Goal: Information Seeking & Learning: Learn about a topic

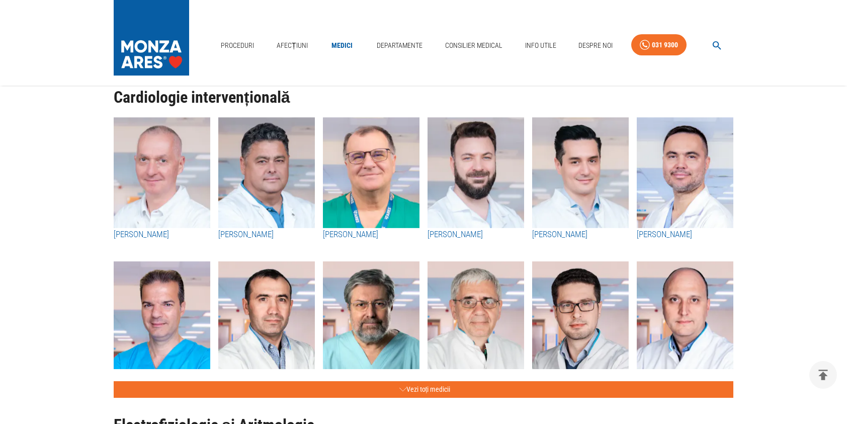
scroll to position [352, 0]
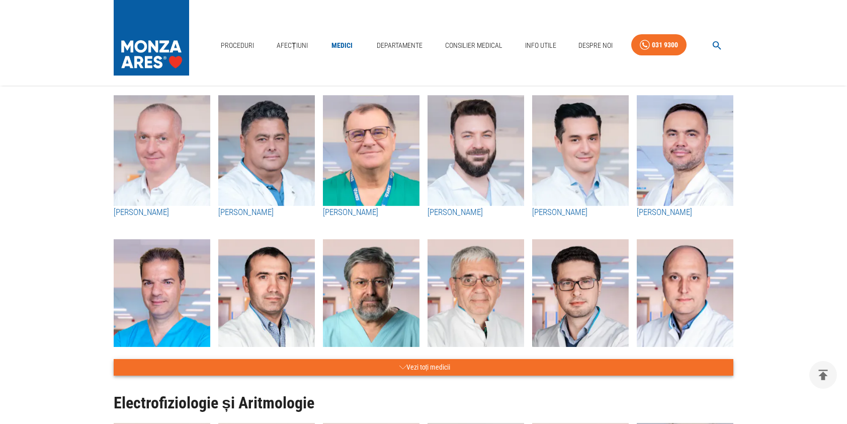
click at [435, 366] on button "Vezi toți medicii" at bounding box center [424, 367] width 620 height 17
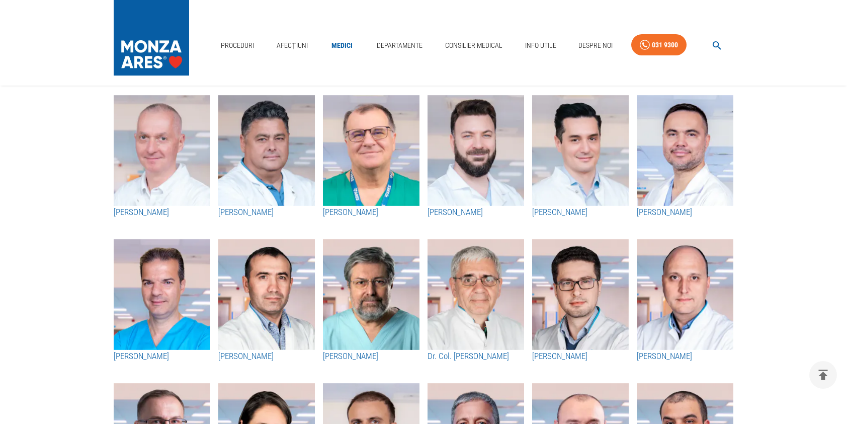
scroll to position [151, 0]
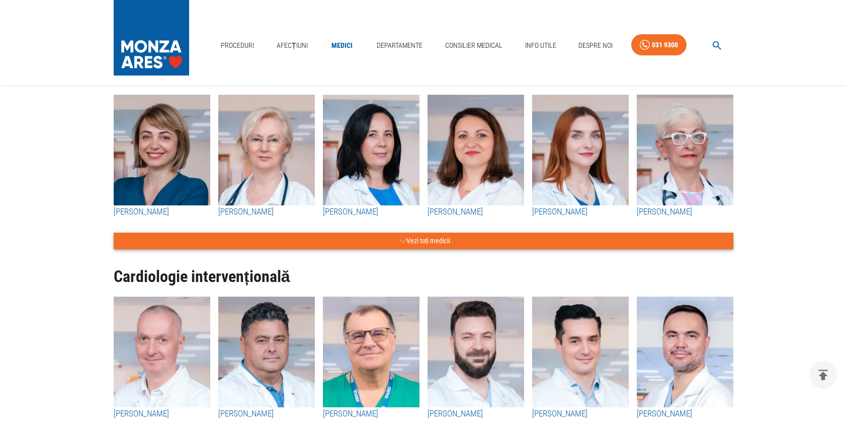
click at [418, 243] on button "Vezi toți medicii" at bounding box center [424, 241] width 620 height 17
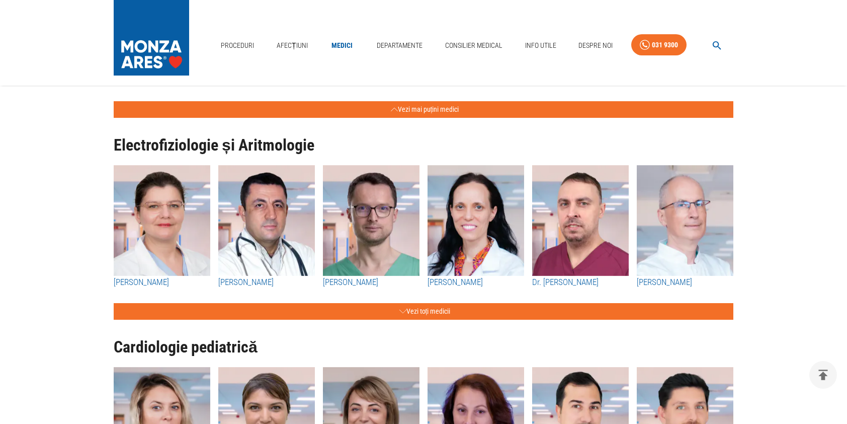
scroll to position [3321, 0]
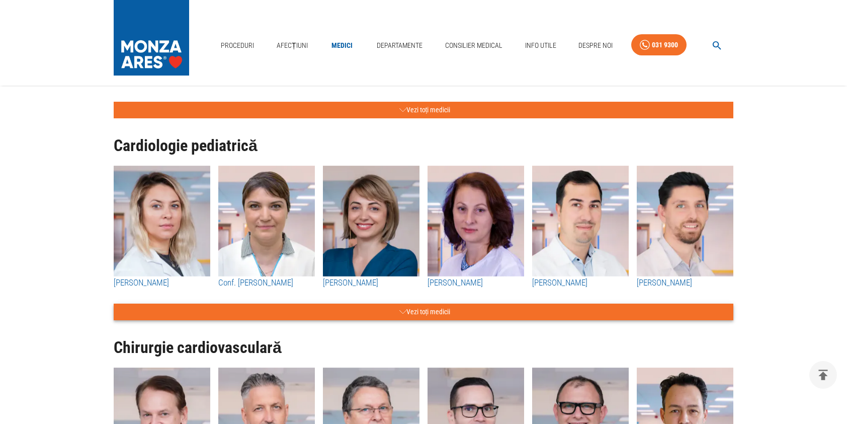
click at [428, 312] on button "Vezi toți medicii" at bounding box center [424, 311] width 620 height 17
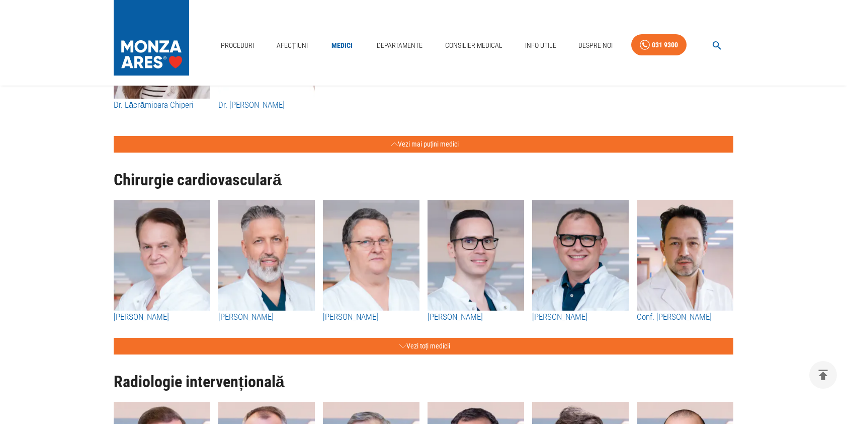
scroll to position [3674, 0]
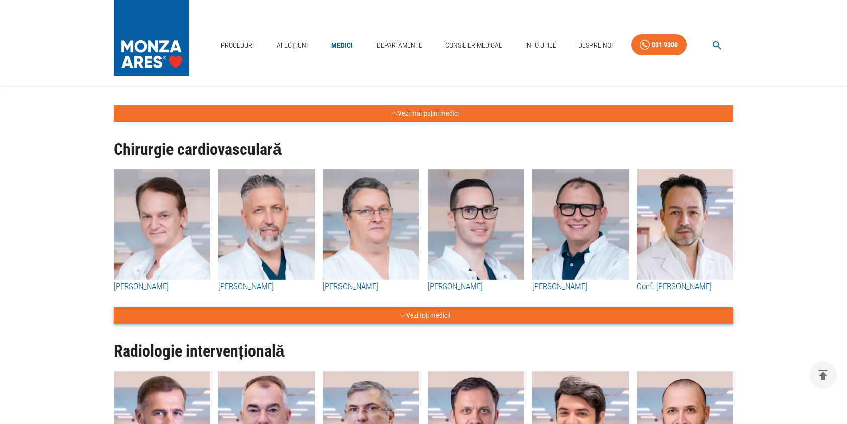
click at [451, 313] on button "Vezi toți medicii" at bounding box center [424, 315] width 620 height 17
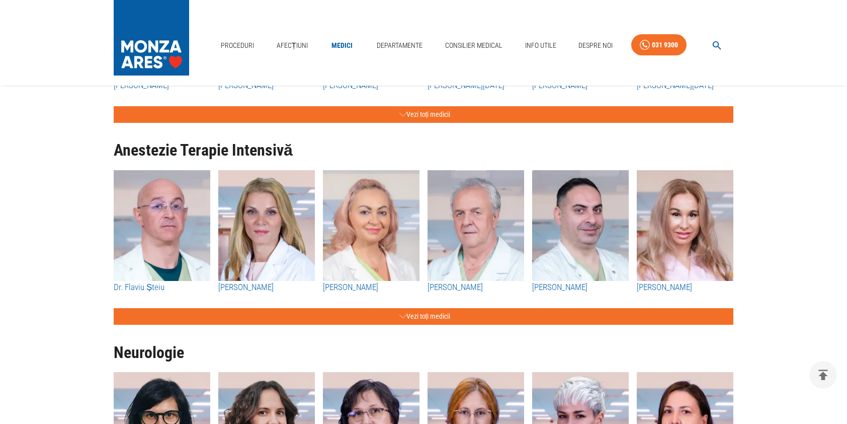
scroll to position [4630, 0]
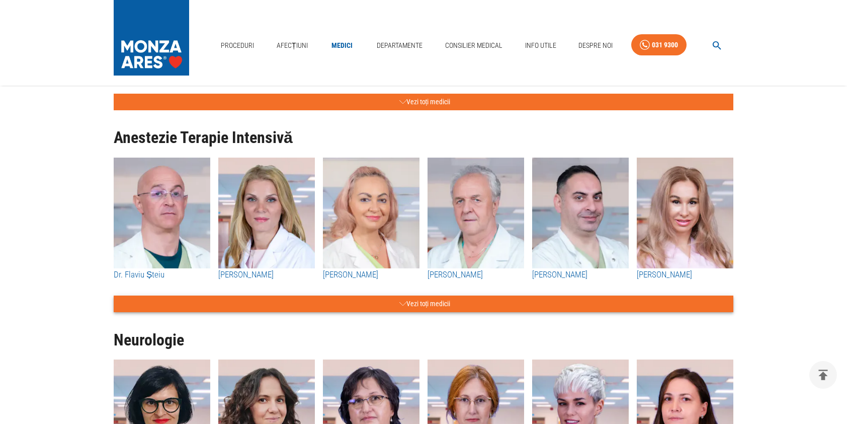
click at [476, 301] on button "Vezi toți medicii" at bounding box center [424, 303] width 620 height 17
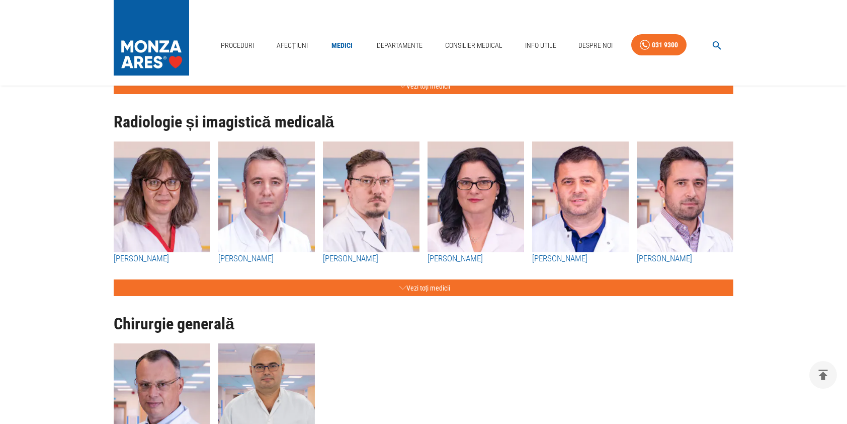
scroll to position [5586, 0]
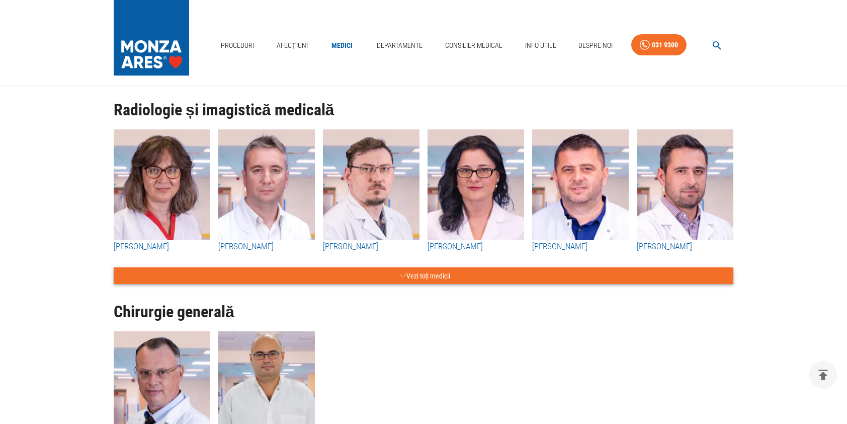
click at [429, 279] on button "Vezi toți medicii" at bounding box center [424, 275] width 620 height 17
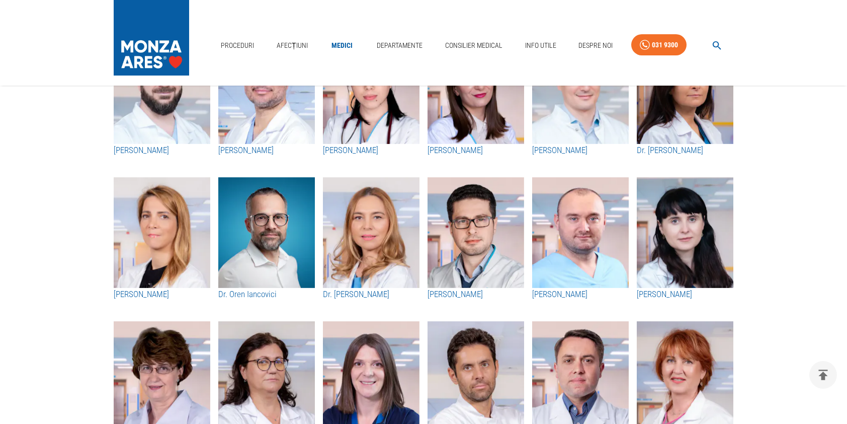
scroll to position [302, 0]
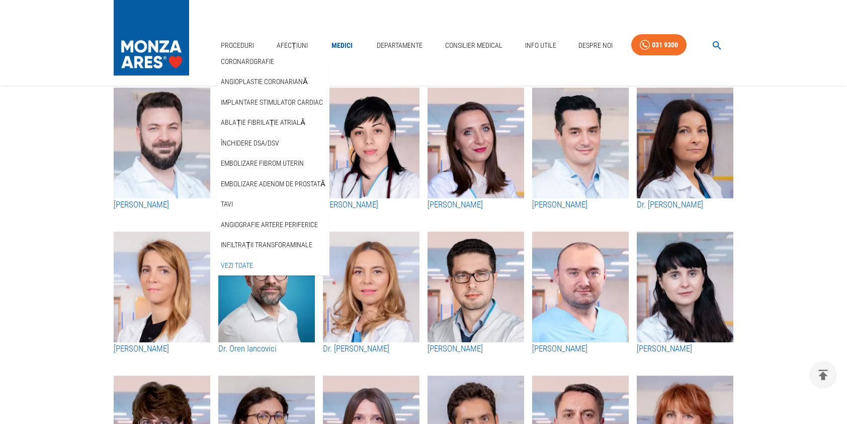
click at [237, 268] on link "Vezi Toate" at bounding box center [237, 265] width 36 height 17
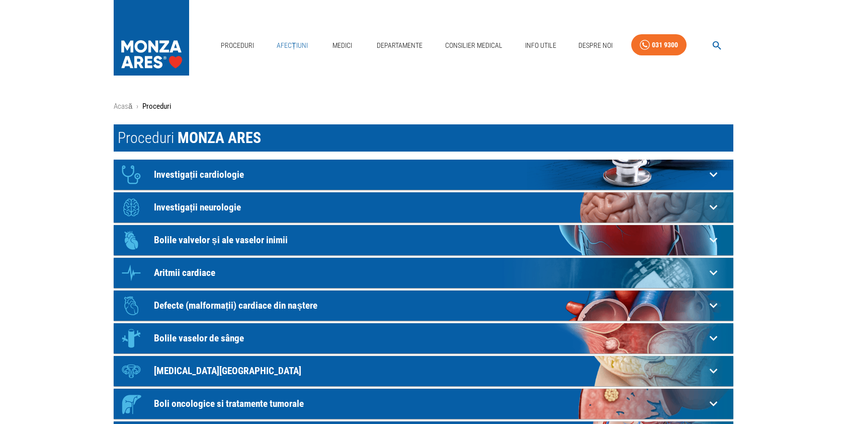
click at [301, 44] on link "Afecțiuni" at bounding box center [292, 45] width 39 height 21
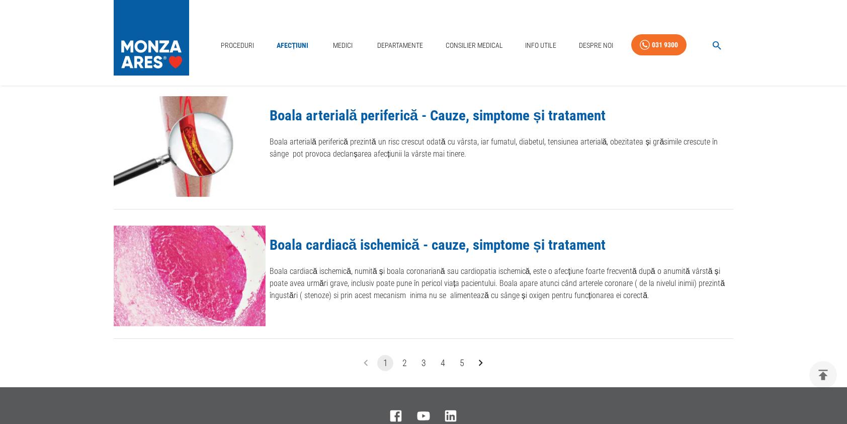
scroll to position [1107, 0]
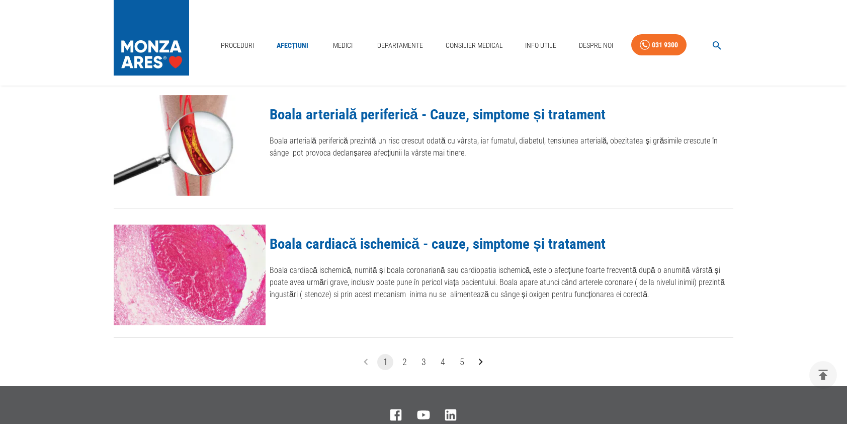
click at [403, 361] on button "2" at bounding box center [405, 362] width 16 height 16
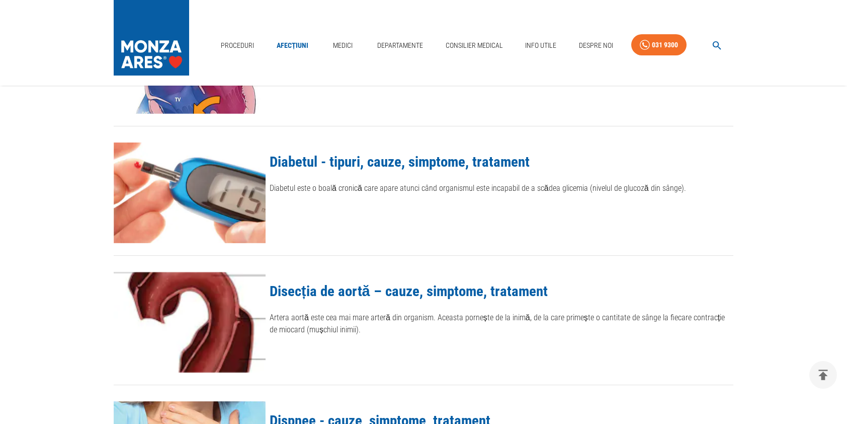
scroll to position [1057, 0]
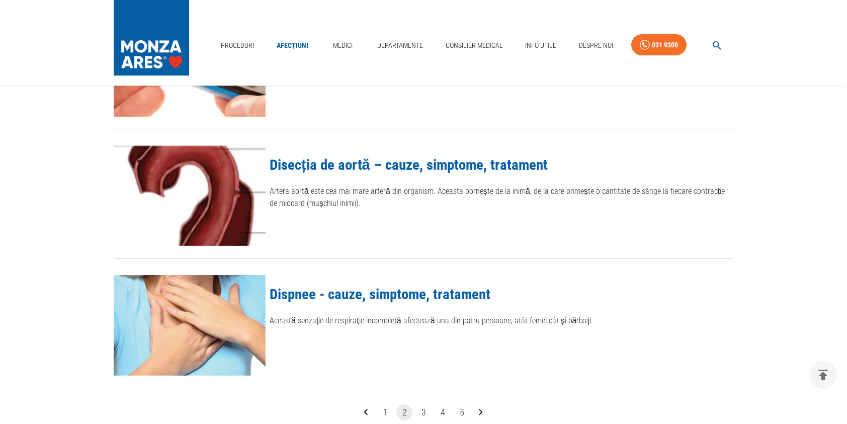
click at [427, 408] on button "3" at bounding box center [424, 412] width 16 height 16
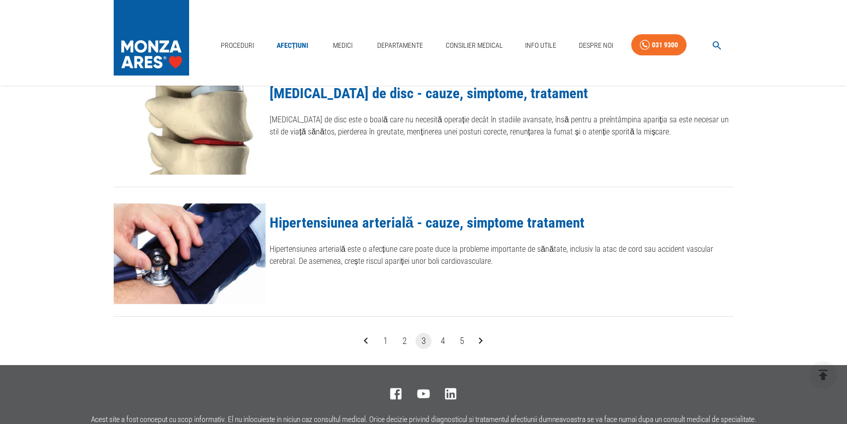
scroll to position [1157, 0]
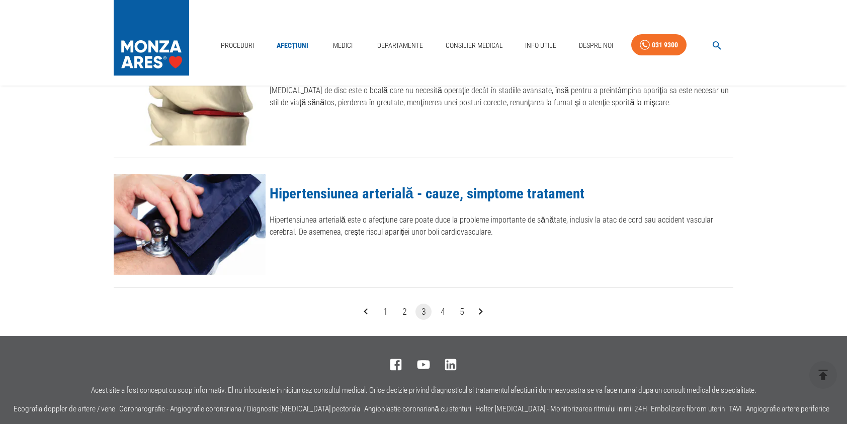
click at [370, 191] on link "Hipertensiunea arterială - cauze, simptome tratament" at bounding box center [427, 193] width 315 height 17
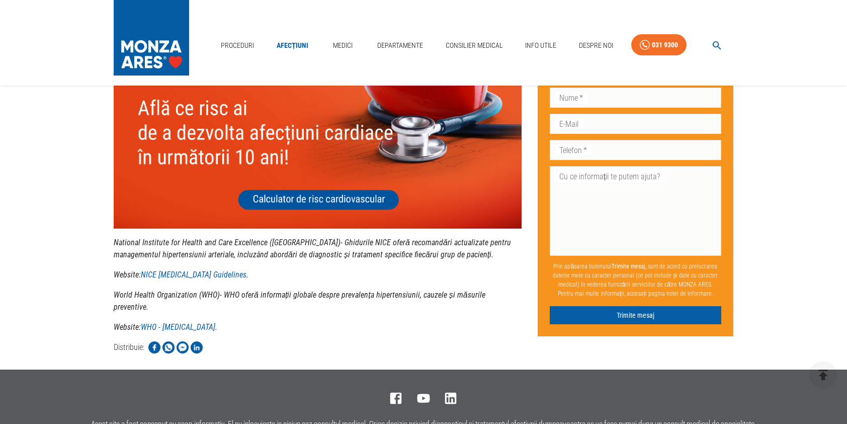
scroll to position [2646, 0]
